Goal: Task Accomplishment & Management: Manage account settings

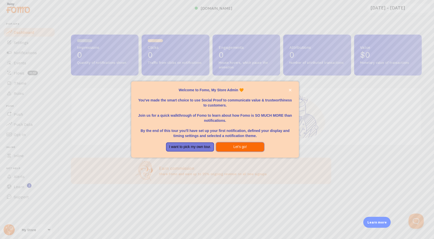
click at [233, 147] on button "Let's go!" at bounding box center [240, 146] width 48 height 9
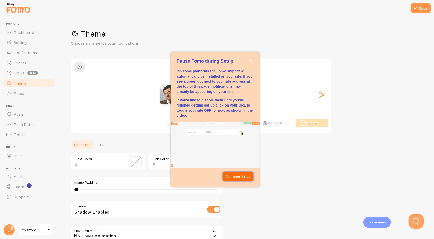
click at [238, 178] on p "Continue Setup" at bounding box center [238, 176] width 25 height 5
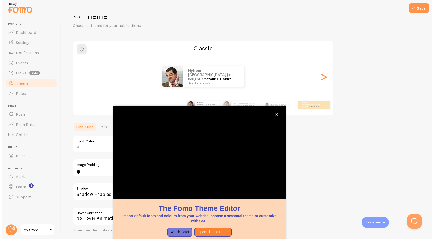
scroll to position [17, 0]
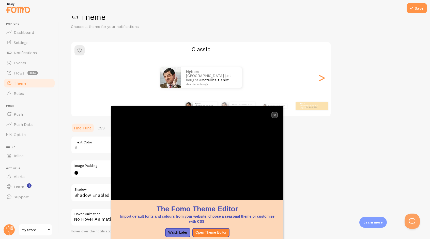
click at [276, 115] on icon "close," at bounding box center [274, 115] width 3 height 3
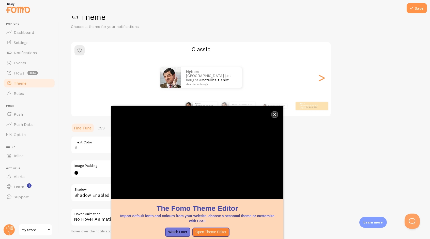
click at [276, 115] on icon "close," at bounding box center [274, 114] width 3 height 3
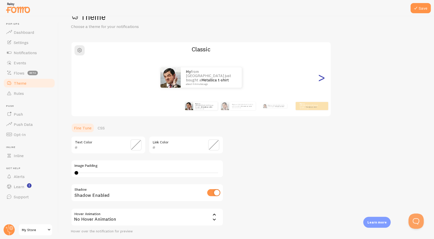
click at [320, 81] on div ">" at bounding box center [322, 77] width 6 height 37
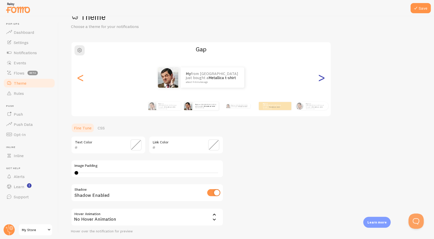
click at [320, 81] on div ">" at bounding box center [322, 77] width 6 height 37
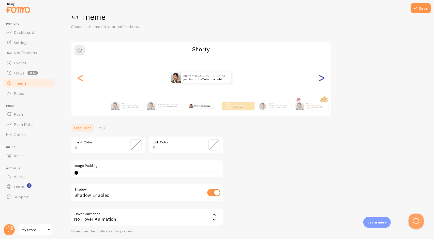
click at [320, 81] on div ">" at bounding box center [322, 77] width 6 height 37
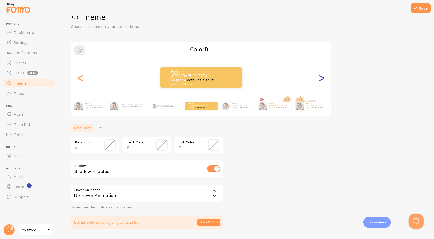
click at [320, 81] on div ">" at bounding box center [322, 77] width 6 height 37
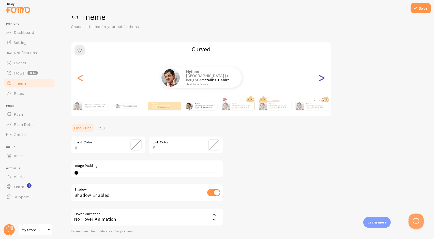
click at [321, 81] on div ">" at bounding box center [322, 77] width 6 height 37
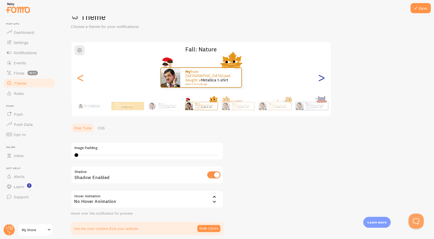
type input "0"
click at [322, 80] on div ">" at bounding box center [322, 77] width 6 height 37
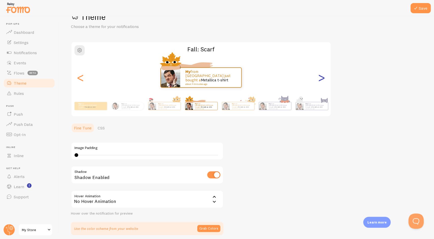
click at [322, 80] on div ">" at bounding box center [322, 77] width 6 height 37
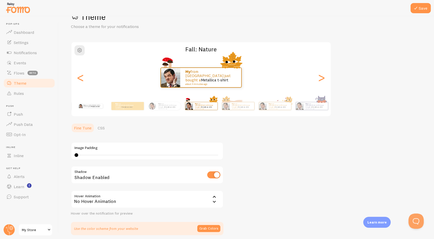
click at [93, 109] on div "My from [GEOGRAPHIC_DATA] just bought a Metallica t-shirt about 4 minutes ago" at bounding box center [90, 106] width 33 height 14
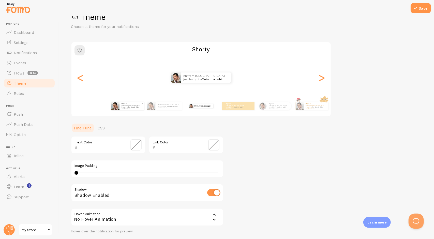
click at [134, 110] on div "My from [GEOGRAPHIC_DATA] just bought a Metallica t-shirt about 4 minutes ago" at bounding box center [131, 106] width 24 height 8
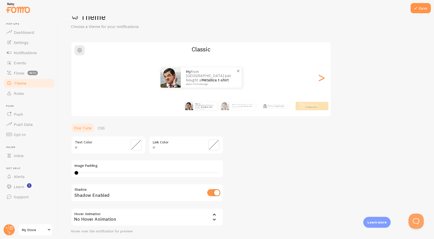
click at [202, 78] on link "Metallica t-shirt" at bounding box center [214, 80] width 27 height 5
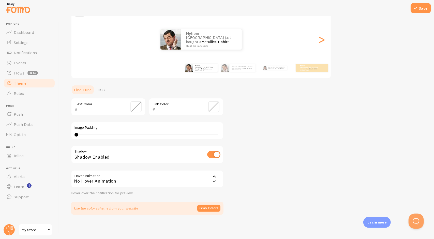
click at [194, 181] on div "No Hover Animation" at bounding box center [147, 179] width 153 height 18
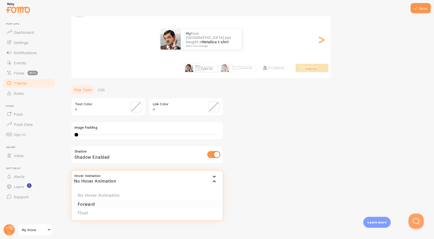
click at [107, 206] on li "Forward" at bounding box center [147, 204] width 152 height 9
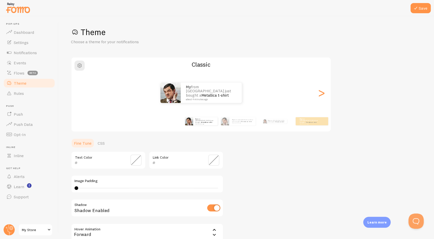
scroll to position [0, 0]
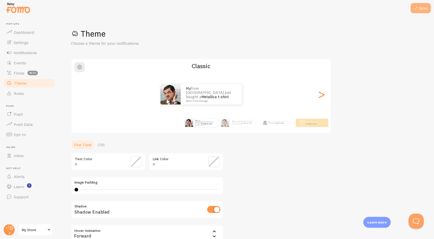
click at [417, 5] on icon at bounding box center [416, 8] width 6 height 6
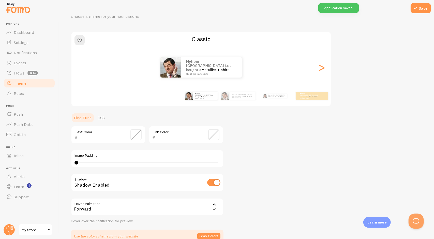
scroll to position [55, 0]
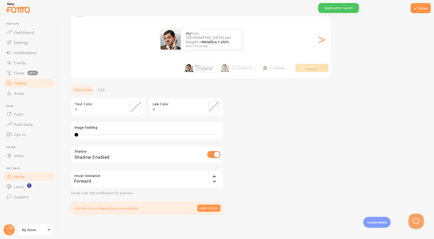
click at [26, 179] on link "Alerts" at bounding box center [29, 176] width 52 height 10
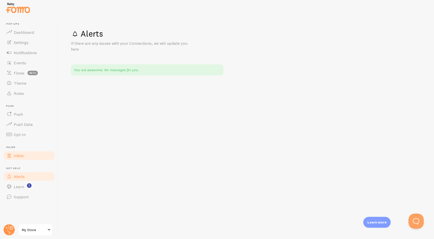
click at [17, 158] on link "Inline" at bounding box center [29, 155] width 52 height 10
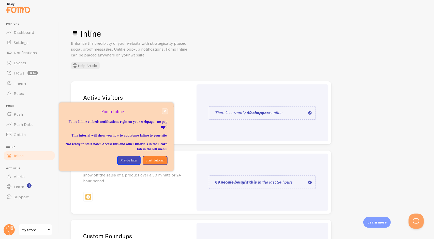
click at [165, 111] on icon "close," at bounding box center [165, 111] width 3 height 3
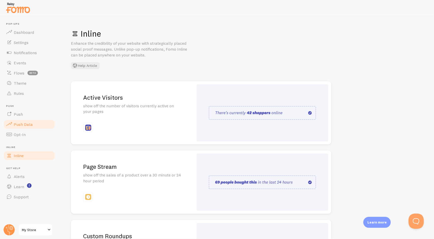
click at [34, 120] on link "Push Data" at bounding box center [29, 124] width 52 height 10
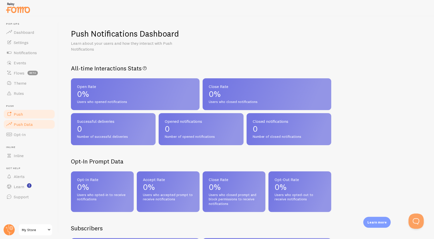
click at [22, 114] on span "Push" at bounding box center [18, 114] width 9 height 5
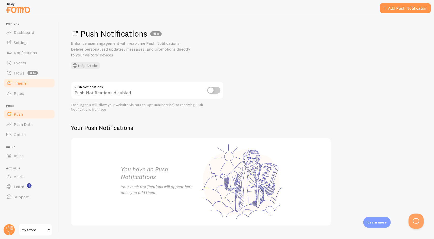
click at [23, 88] on link "Theme" at bounding box center [29, 83] width 52 height 10
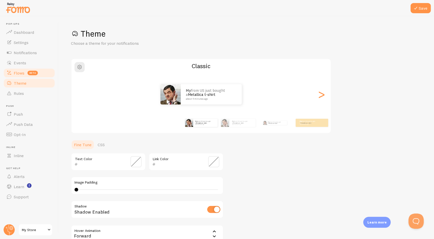
click at [23, 74] on span "Flows" at bounding box center [19, 72] width 11 height 5
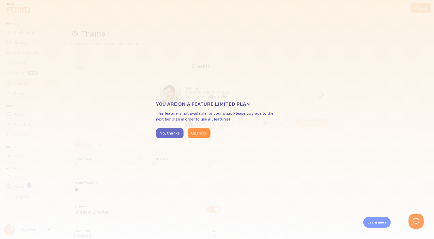
click at [175, 137] on button "No, thanks" at bounding box center [169, 133] width 27 height 10
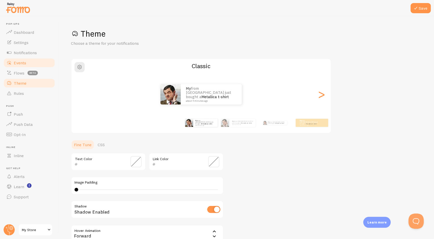
click at [22, 64] on span "Events" at bounding box center [20, 62] width 12 height 5
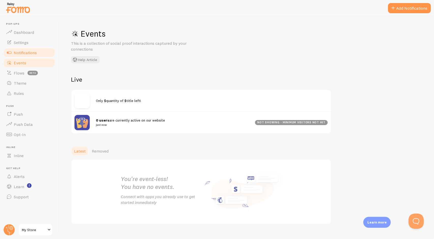
click at [22, 54] on span "Notifications" at bounding box center [25, 52] width 23 height 5
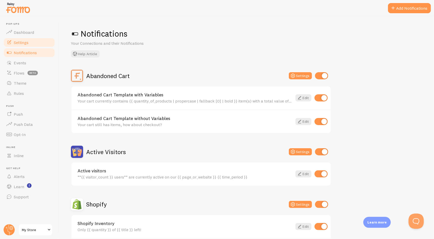
click at [24, 42] on span "Settings" at bounding box center [21, 42] width 15 height 5
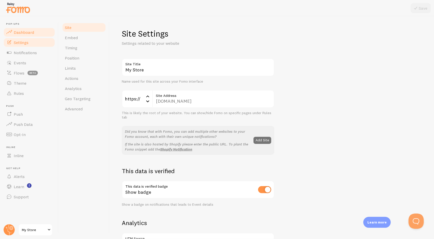
click at [24, 32] on span "Dashboard" at bounding box center [24, 32] width 20 height 5
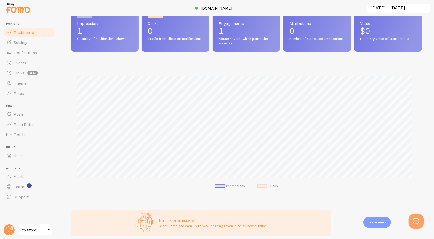
scroll to position [45, 0]
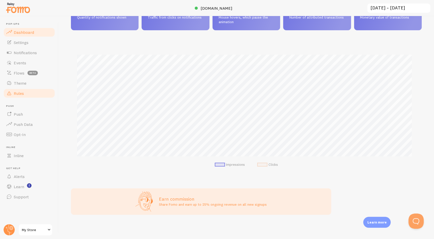
click at [30, 92] on link "Rules" at bounding box center [29, 93] width 52 height 10
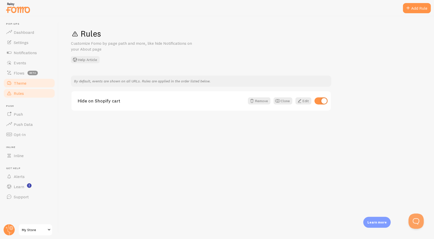
click at [20, 85] on span "Theme" at bounding box center [20, 83] width 13 height 5
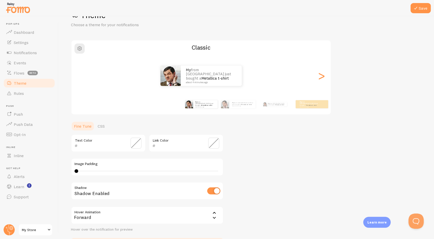
scroll to position [25, 0]
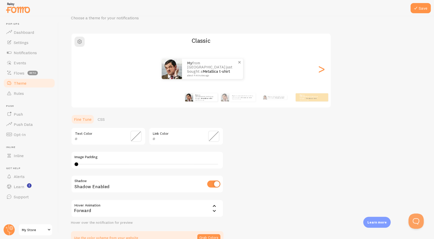
click at [186, 72] on div "My from [GEOGRAPHIC_DATA] just bought a Metallica t-shirt about 4 minutes ago" at bounding box center [212, 69] width 61 height 20
click at [77, 43] on span "button" at bounding box center [80, 42] width 6 height 6
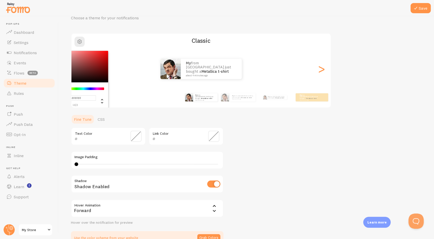
click at [152, 108] on div "#FFFFFF hex 255 r 255 g 255 b 0 h 0% s 100% l Classic My from [GEOGRAPHIC_DATA]…" at bounding box center [201, 70] width 260 height 75
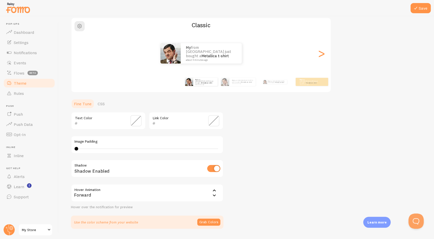
scroll to position [55, 0]
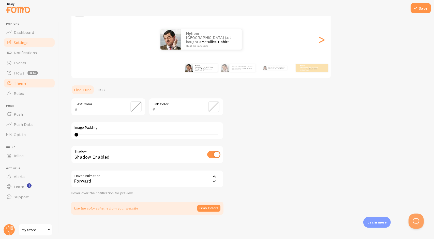
click at [21, 43] on span "Settings" at bounding box center [21, 42] width 15 height 5
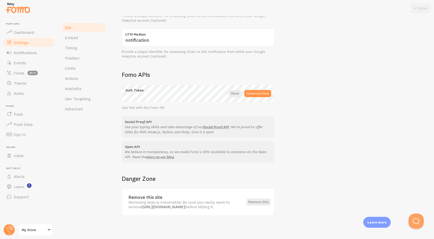
scroll to position [241, 0]
click at [74, 57] on span "Position" at bounding box center [72, 57] width 14 height 5
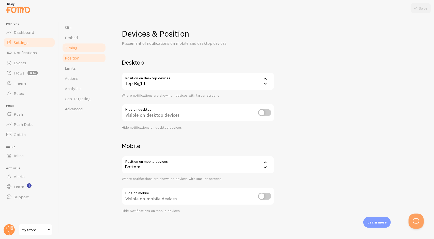
click at [74, 49] on span "Timing" at bounding box center [71, 47] width 12 height 5
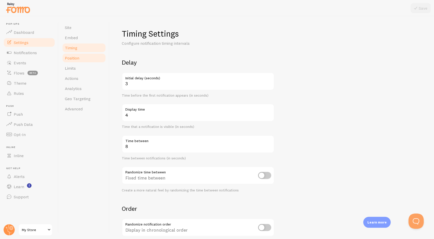
click at [77, 57] on span "Position" at bounding box center [72, 57] width 14 height 5
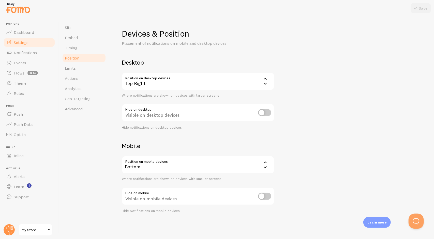
click at [168, 88] on div "Top Right" at bounding box center [198, 81] width 153 height 18
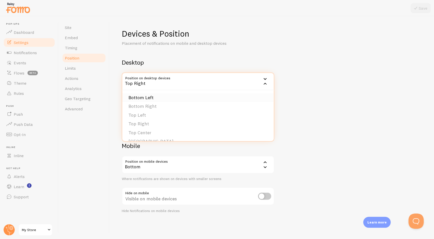
click at [162, 101] on li "Bottom Left" at bounding box center [198, 97] width 152 height 9
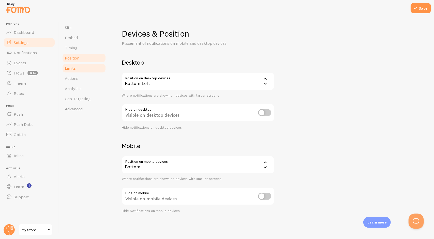
click at [83, 69] on link "Limits" at bounding box center [84, 68] width 44 height 10
click at [75, 81] on link "Actions" at bounding box center [84, 78] width 44 height 10
click at [417, 9] on icon at bounding box center [416, 8] width 6 height 6
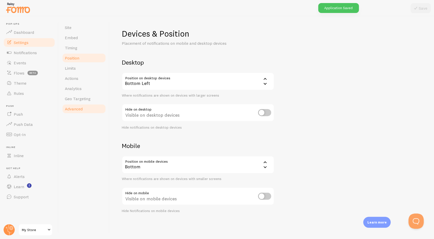
click at [79, 109] on span "Advanced" at bounding box center [74, 108] width 18 height 5
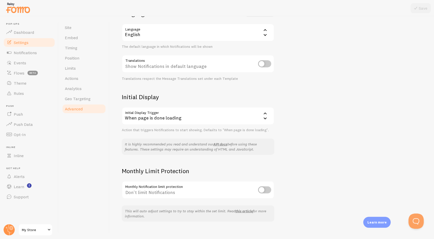
scroll to position [56, 0]
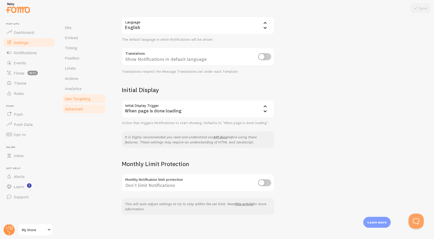
click at [87, 99] on span "Geo Targeting" at bounding box center [78, 98] width 26 height 5
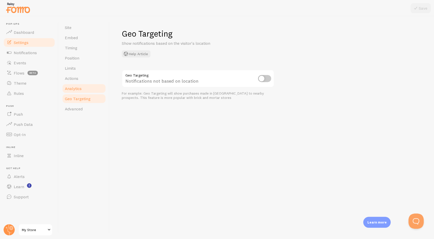
click at [81, 87] on span "Analytics" at bounding box center [73, 88] width 17 height 5
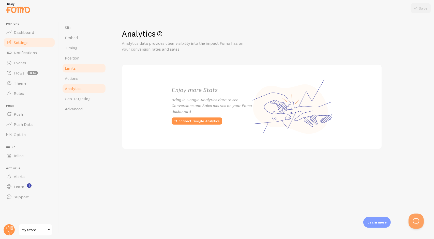
click at [79, 65] on link "Limits" at bounding box center [84, 68] width 44 height 10
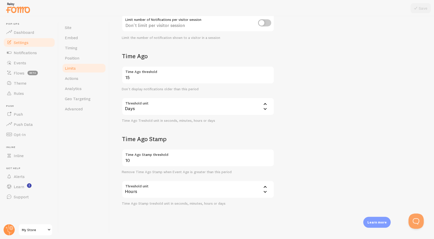
scroll to position [90, 0]
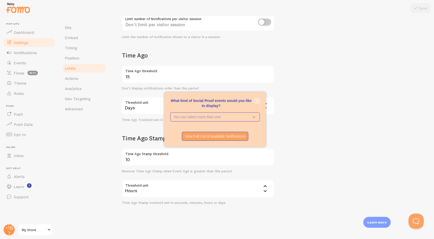
click at [257, 101] on icon "close," at bounding box center [257, 101] width 3 height 3
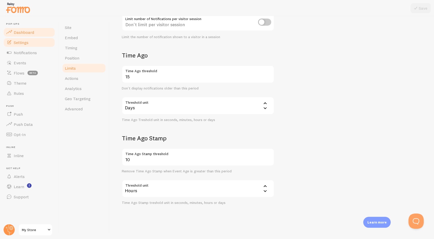
click at [19, 31] on span "Dashboard" at bounding box center [24, 32] width 20 height 5
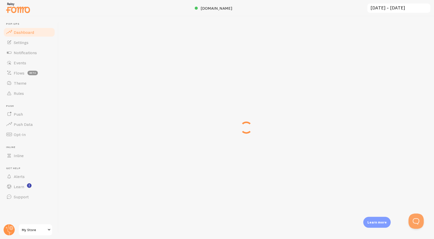
click at [13, 11] on img at bounding box center [17, 7] width 25 height 13
